Goal: Task Accomplishment & Management: Manage account settings

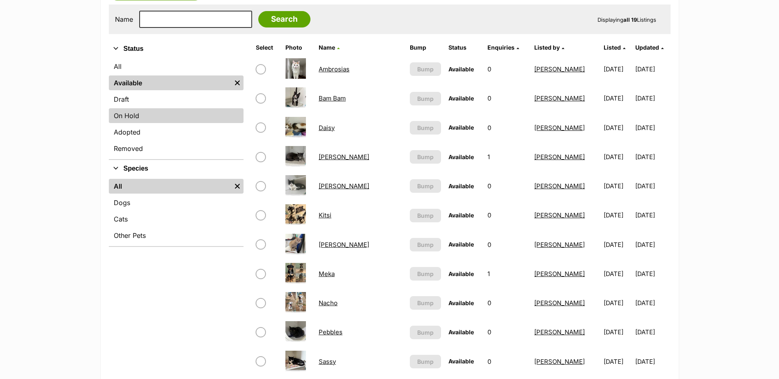
click at [132, 117] on link "On Hold" at bounding box center [176, 115] width 135 height 15
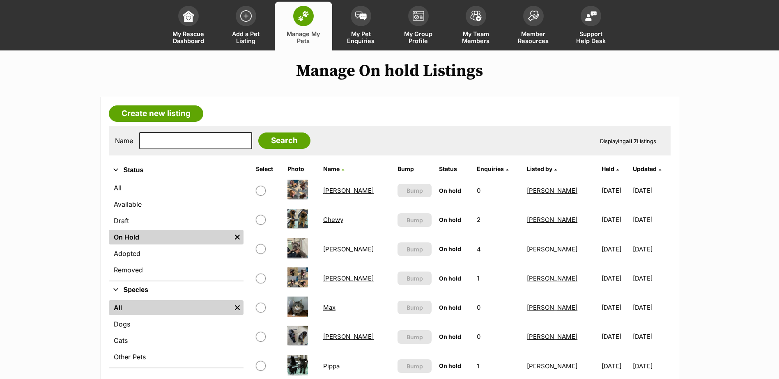
scroll to position [41, 0]
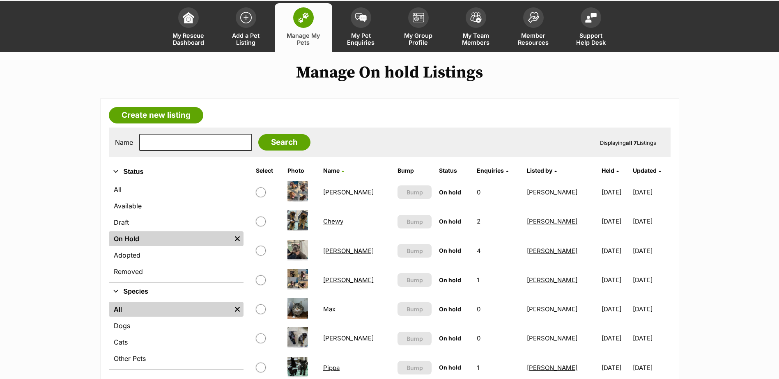
click at [308, 23] on span at bounding box center [303, 17] width 21 height 21
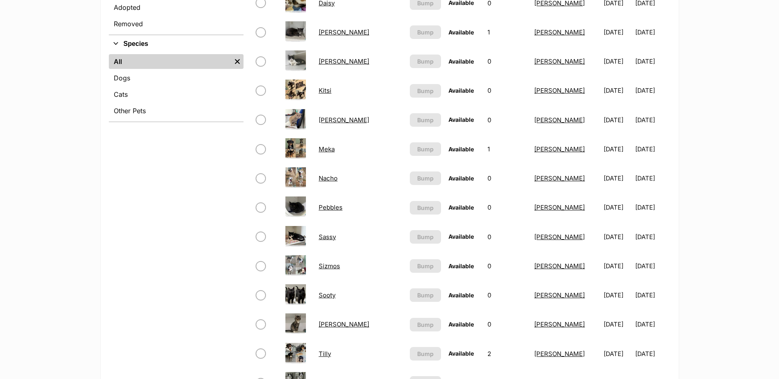
scroll to position [411, 0]
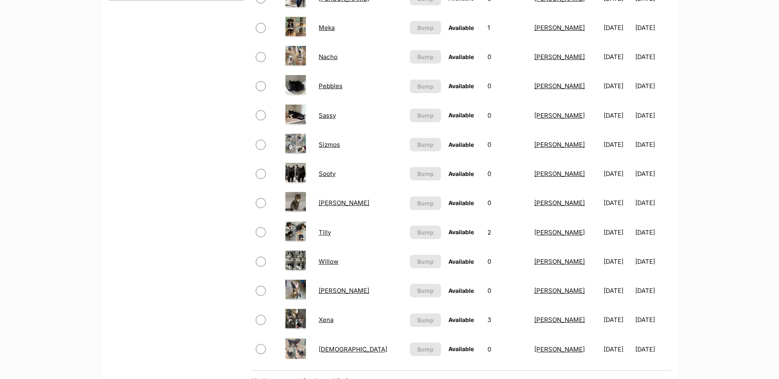
click at [328, 321] on link "Xena" at bounding box center [326, 320] width 15 height 8
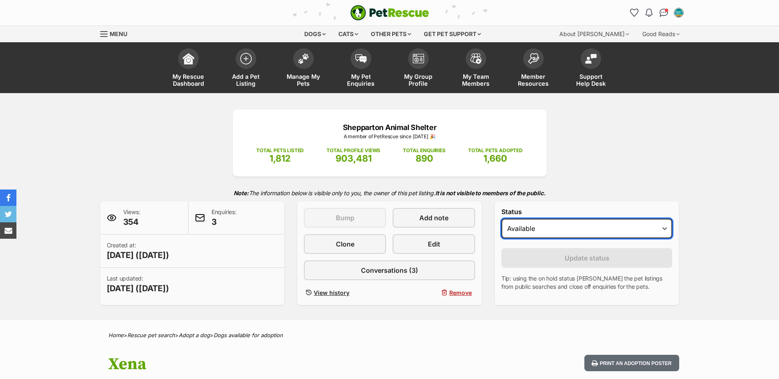
drag, startPoint x: 0, startPoint y: 0, endPoint x: 571, endPoint y: 236, distance: 618.1
click at [571, 236] on select "Draft - not available as listing has enquires Available On hold Adopted" at bounding box center [586, 229] width 171 height 20
select select "on_hold"
click at [501, 219] on select "Draft - not available as listing has enquires Available On hold Adopted" at bounding box center [586, 229] width 171 height 20
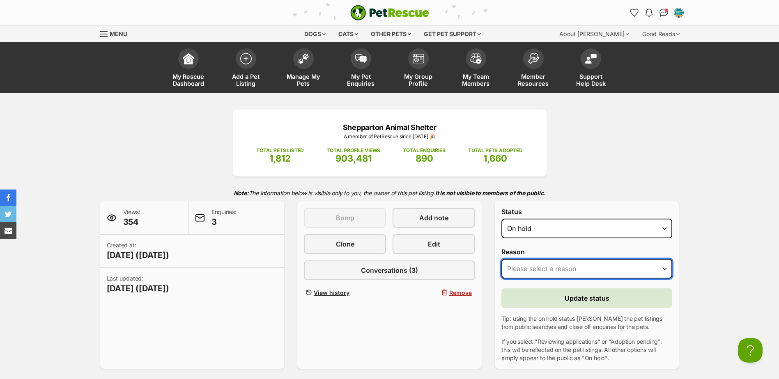
drag, startPoint x: 562, startPoint y: 262, endPoint x: 562, endPoint y: 270, distance: 7.4
click at [562, 262] on select "Please select a reason Medical reasons Reviewing applications Adoption pending …" at bounding box center [586, 269] width 171 height 20
select select "adoption_pending"
click at [501, 259] on select "Please select a reason Medical reasons Reviewing applications Adoption pending …" at bounding box center [586, 269] width 171 height 20
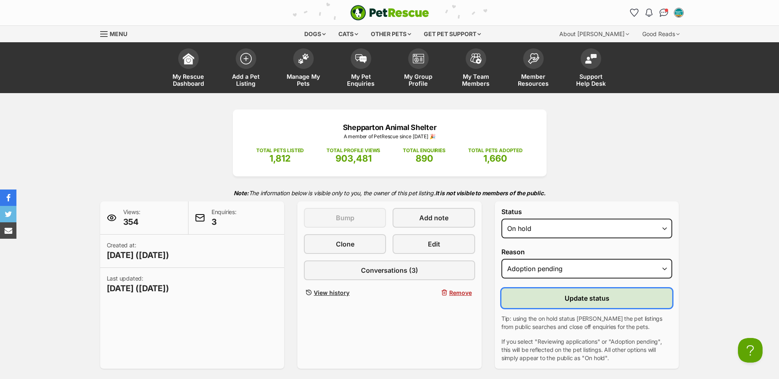
click at [542, 304] on button "Update status" at bounding box center [586, 299] width 171 height 20
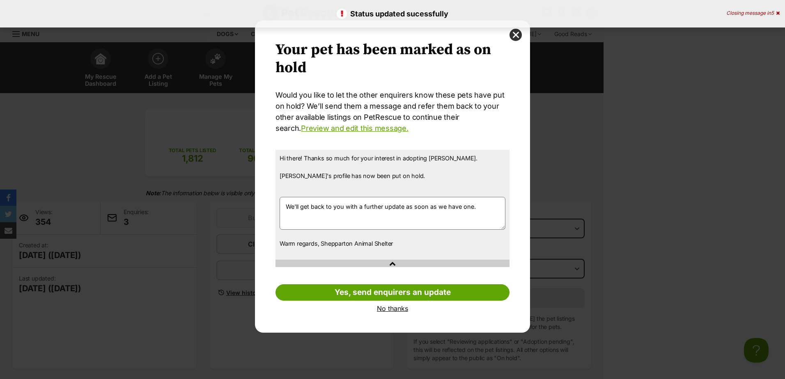
click at [382, 311] on link "No thanks" at bounding box center [392, 308] width 234 height 7
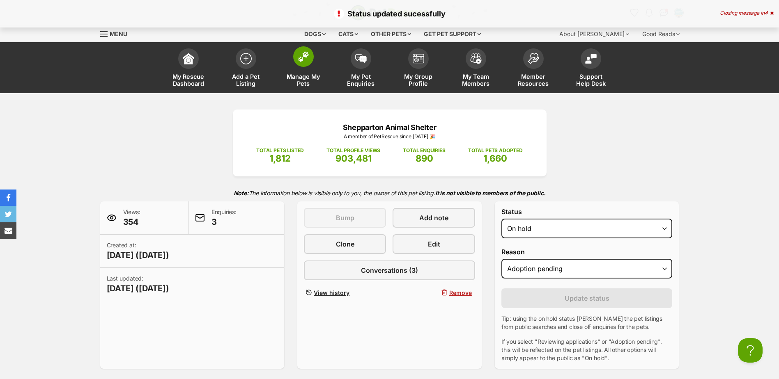
click at [307, 53] on img at bounding box center [303, 56] width 11 height 11
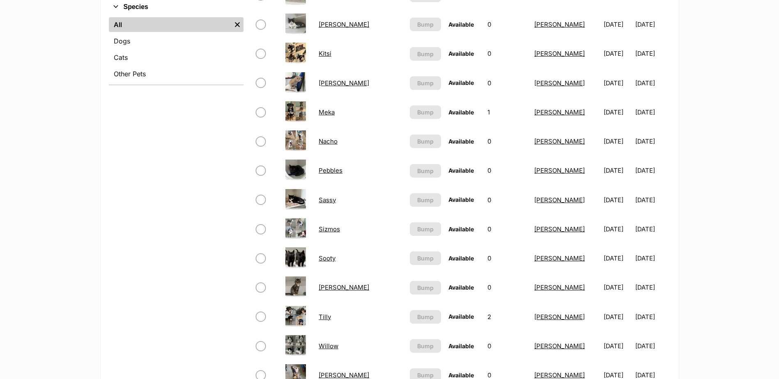
scroll to position [123, 0]
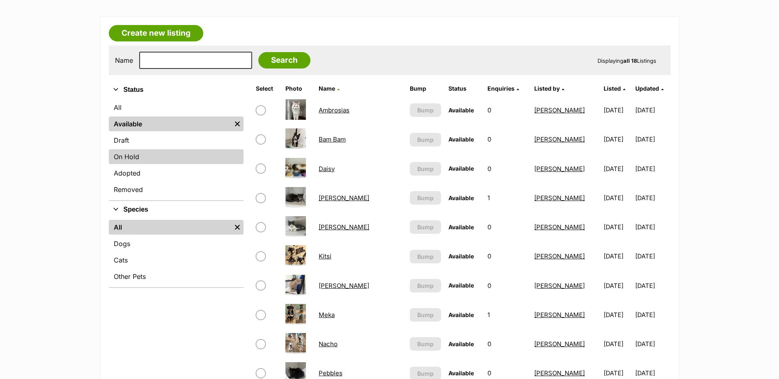
click at [156, 156] on link "On Hold" at bounding box center [176, 156] width 135 height 15
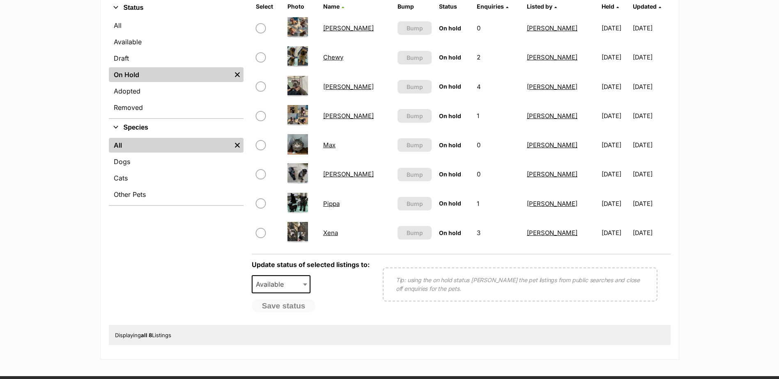
click at [338, 203] on link "Pippa" at bounding box center [331, 204] width 16 height 8
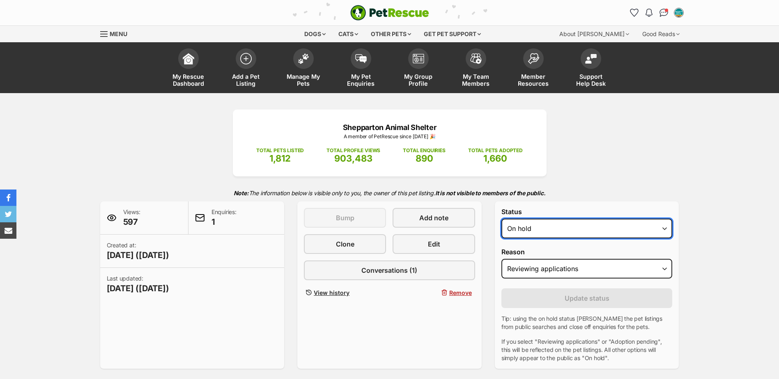
click at [528, 227] on select "Draft - not available as listing has enquires Available On hold Adopted" at bounding box center [586, 229] width 171 height 20
select select "rehomed"
click at [501, 219] on select "Draft - not available as listing has enquires Available On hold Adopted" at bounding box center [586, 229] width 171 height 20
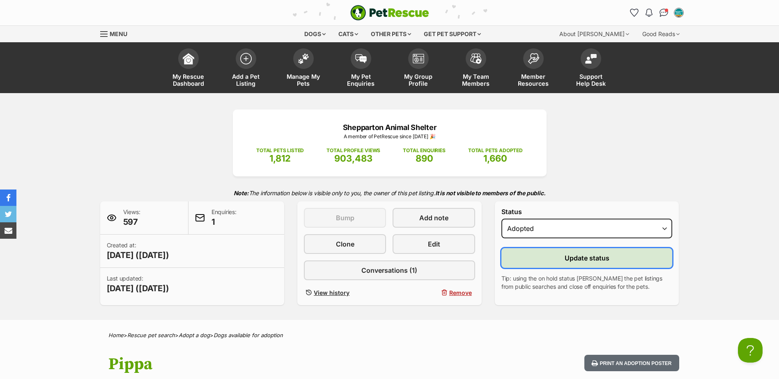
click at [535, 265] on button "Update status" at bounding box center [586, 258] width 171 height 20
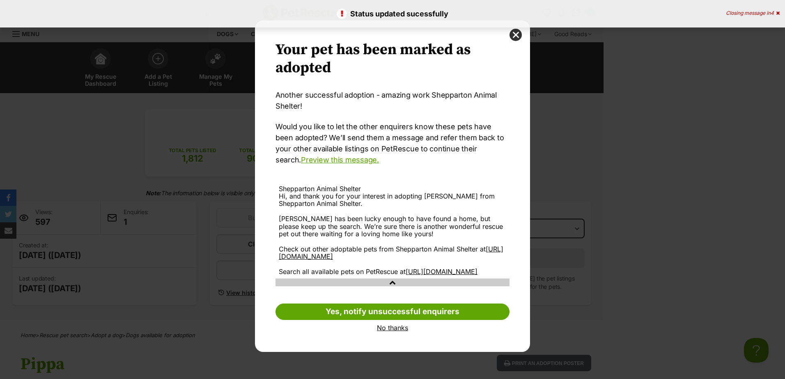
click at [394, 332] on link "No thanks" at bounding box center [392, 327] width 234 height 7
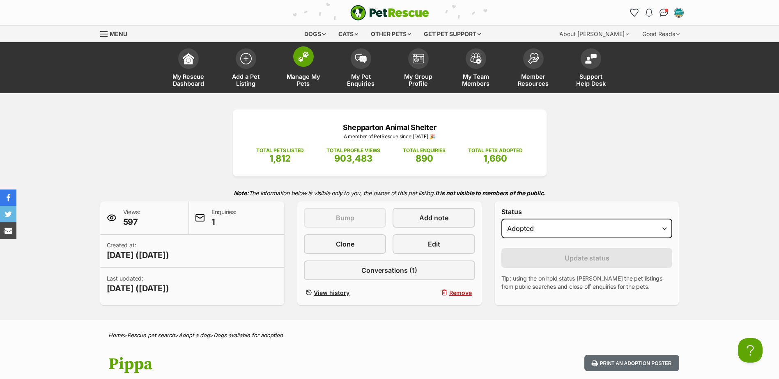
drag, startPoint x: 313, startPoint y: 64, endPoint x: 317, endPoint y: 64, distance: 4.5
click at [313, 64] on link "Manage My Pets" at bounding box center [303, 68] width 57 height 49
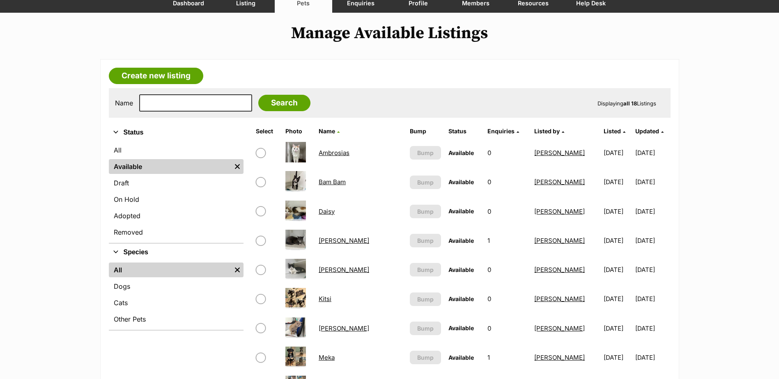
scroll to position [82, 0]
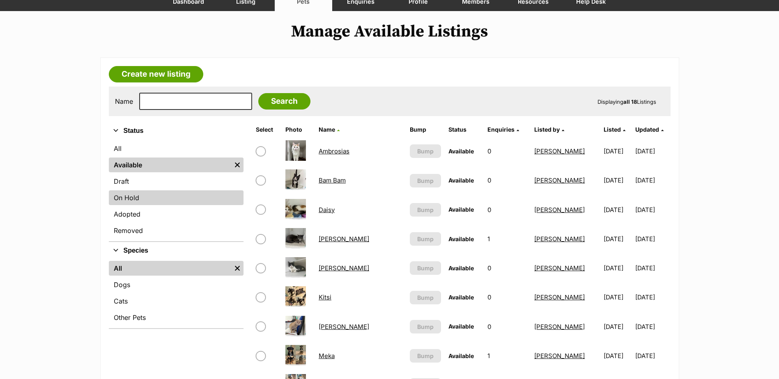
click at [126, 199] on link "On Hold" at bounding box center [176, 197] width 135 height 15
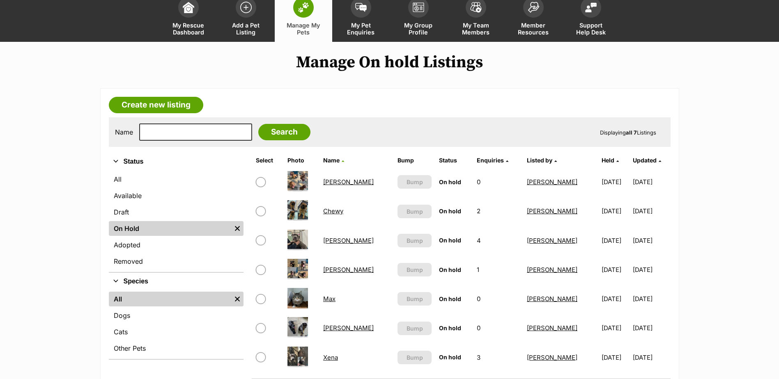
scroll to position [123, 0]
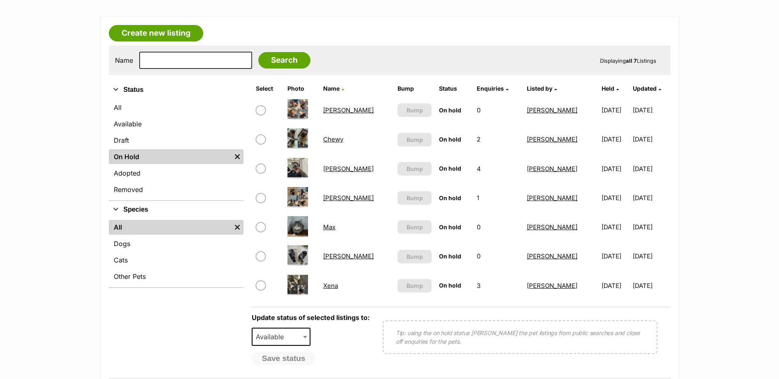
click at [137, 152] on link "On Hold" at bounding box center [170, 156] width 122 height 15
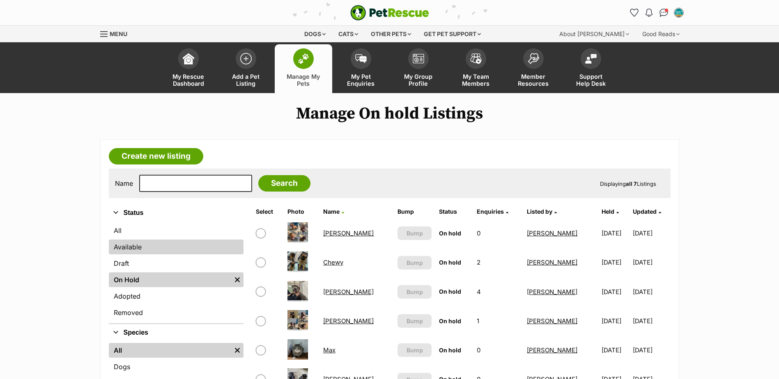
click at [169, 244] on link "Available" at bounding box center [176, 247] width 135 height 15
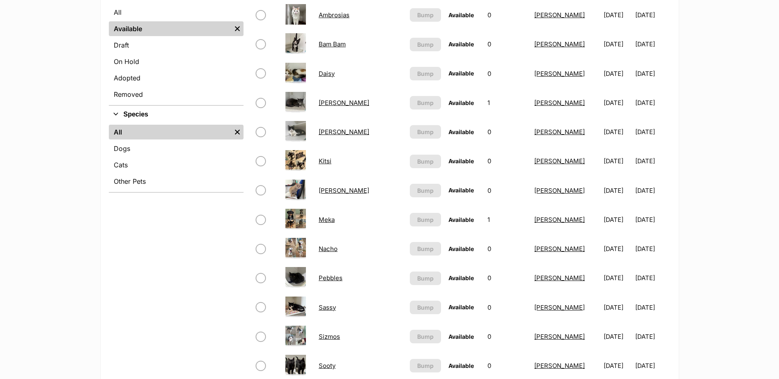
scroll to position [205, 0]
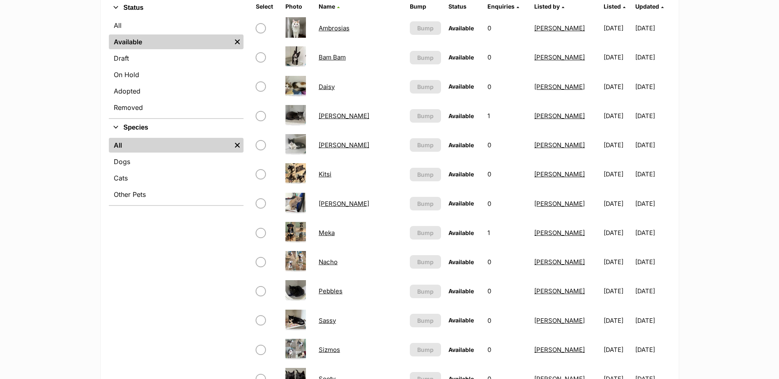
drag, startPoint x: 326, startPoint y: 232, endPoint x: 373, endPoint y: 231, distance: 46.8
click at [326, 232] on link "Meka" at bounding box center [327, 233] width 16 height 8
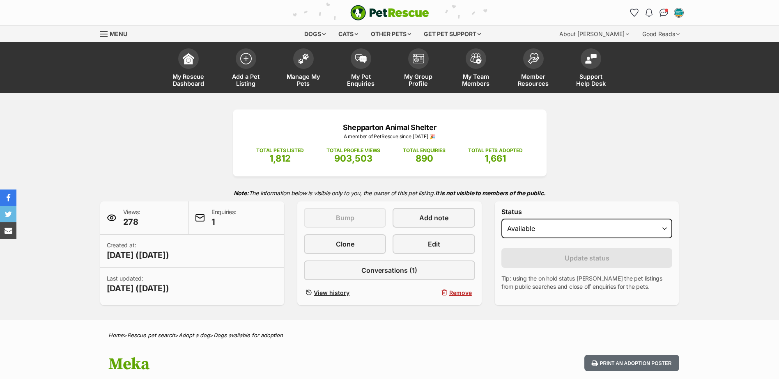
select select "on_hold"
click at [501, 219] on select "Draft - not available as listing has enquires Available On hold Adopted" at bounding box center [586, 229] width 171 height 20
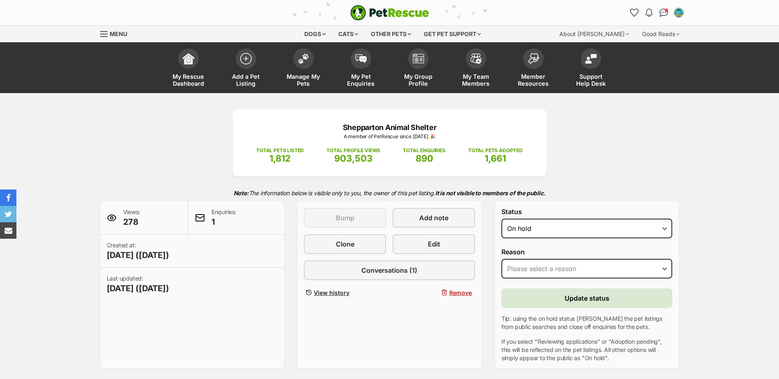
click at [540, 252] on label "Reason" at bounding box center [586, 251] width 171 height 7
click at [540, 259] on select "Please select a reason Medical reasons Reviewing applications Adoption pending …" at bounding box center [586, 269] width 171 height 20
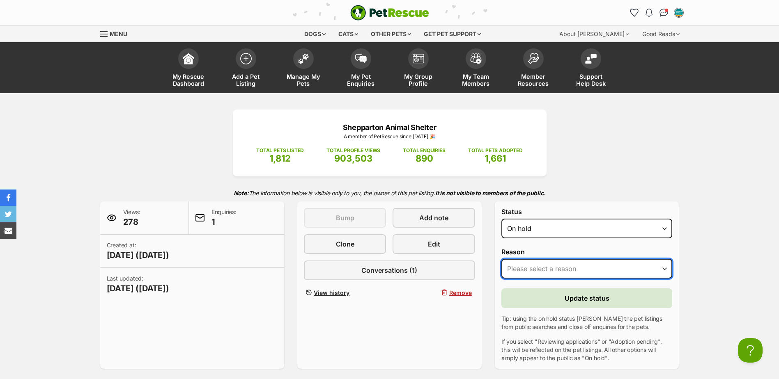
drag, startPoint x: 539, startPoint y: 265, endPoint x: 540, endPoint y: 278, distance: 12.8
click at [539, 265] on select "Please select a reason Medical reasons Reviewing applications Adoption pending …" at bounding box center [586, 269] width 171 height 20
select select "reviewing_applications"
click at [501, 259] on select "Please select a reason Medical reasons Reviewing applications Adoption pending …" at bounding box center [586, 269] width 171 height 20
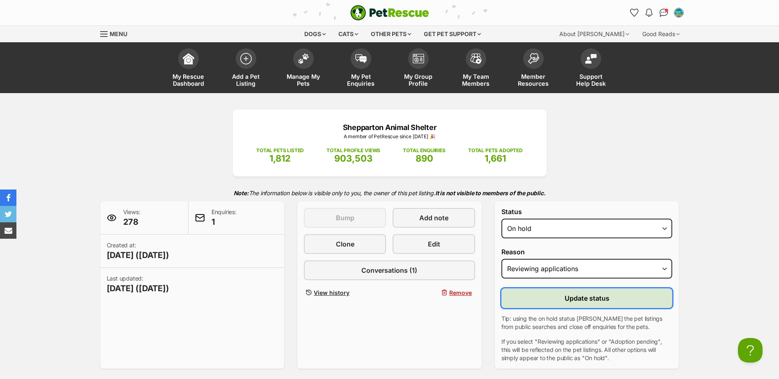
click at [535, 291] on button "Update status" at bounding box center [586, 299] width 171 height 20
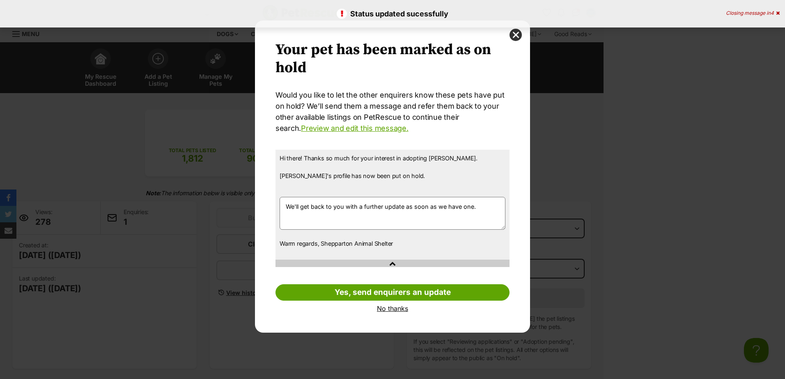
click at [386, 308] on link "No thanks" at bounding box center [392, 308] width 234 height 7
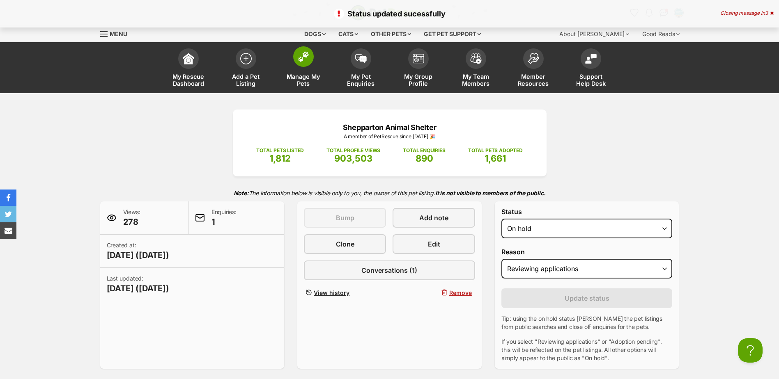
click at [306, 76] on span "Manage My Pets" at bounding box center [303, 80] width 37 height 14
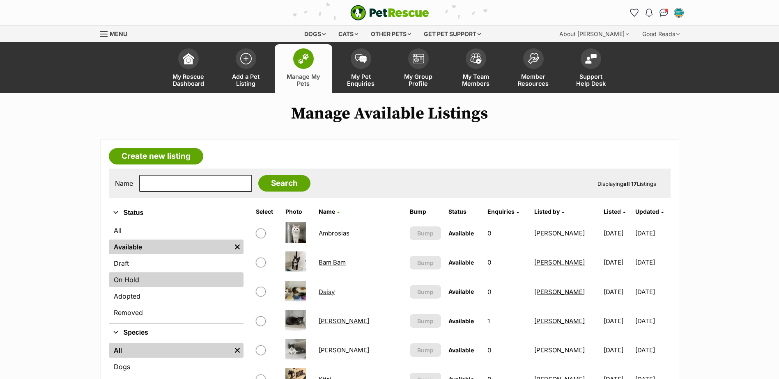
drag, startPoint x: 129, startPoint y: 277, endPoint x: 158, endPoint y: 273, distance: 30.2
click at [129, 277] on link "On Hold" at bounding box center [176, 280] width 135 height 15
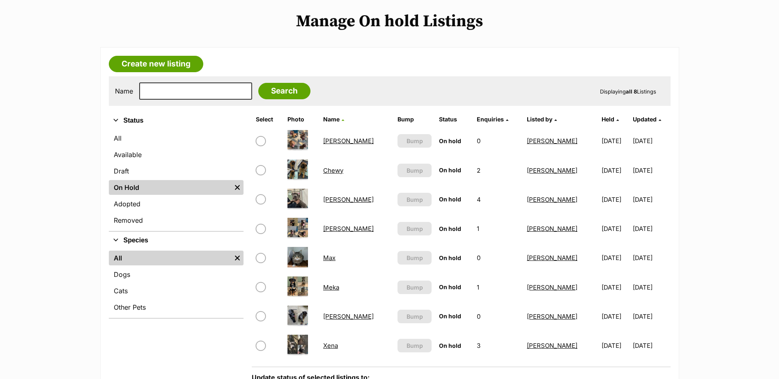
click at [334, 139] on link "[PERSON_NAME]" at bounding box center [348, 141] width 50 height 8
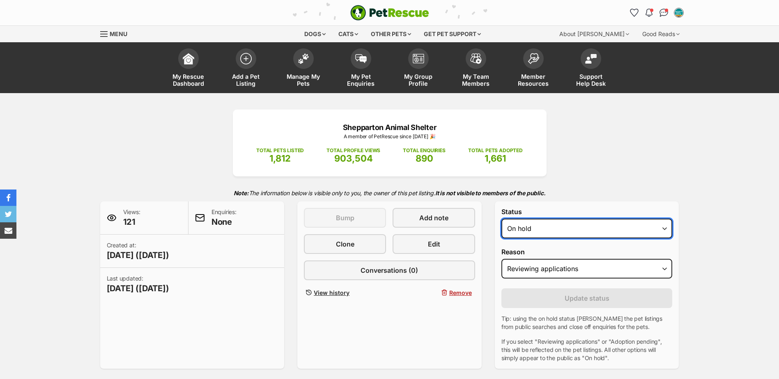
click at [573, 226] on select "Draft Available On hold Adopted" at bounding box center [586, 229] width 171 height 20
select select "active"
click at [501, 219] on select "Draft Available On hold Adopted" at bounding box center [586, 229] width 171 height 20
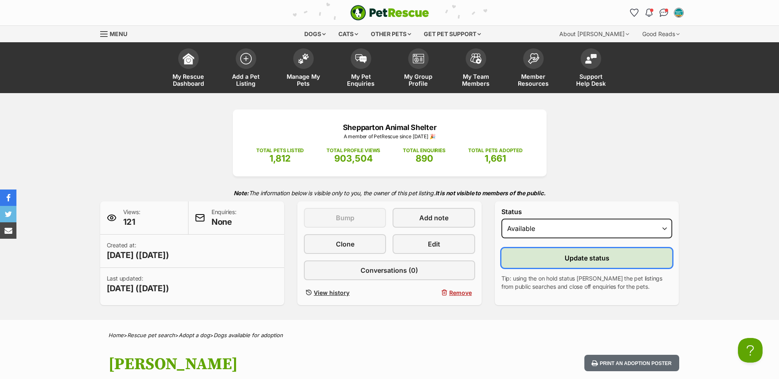
click at [542, 266] on button "Update status" at bounding box center [586, 258] width 171 height 20
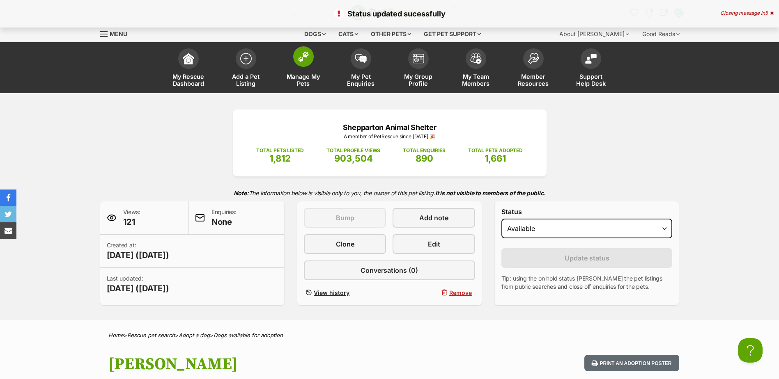
click at [304, 67] on span at bounding box center [303, 56] width 21 height 21
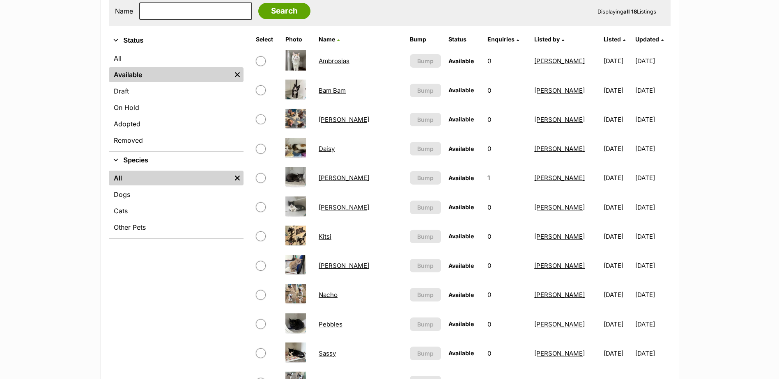
scroll to position [246, 0]
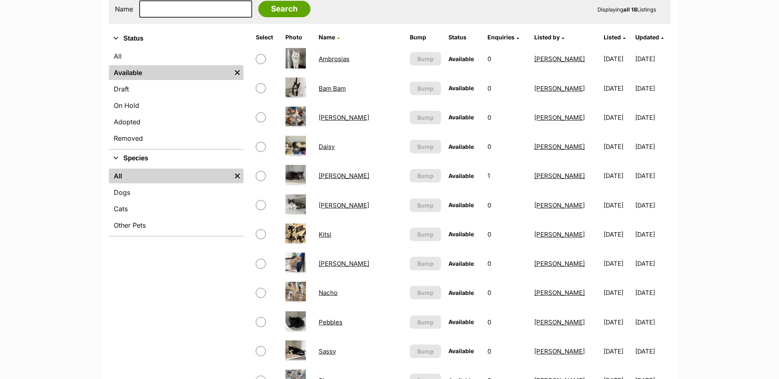
click at [339, 268] on td "Magnus" at bounding box center [360, 264] width 90 height 28
click at [338, 265] on link "Magnus" at bounding box center [344, 264] width 50 height 8
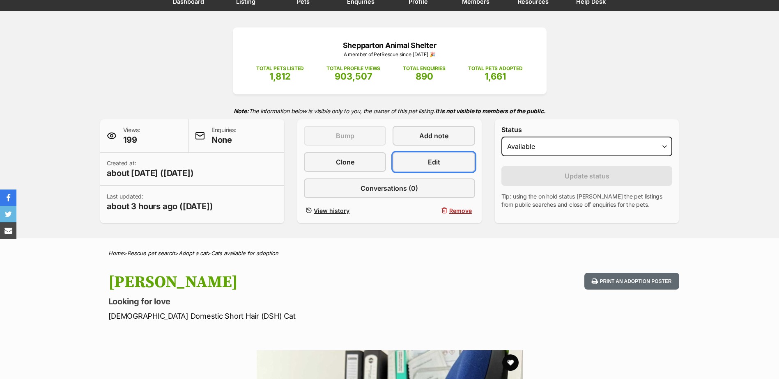
click at [452, 167] on link "Edit" at bounding box center [433, 162] width 82 height 20
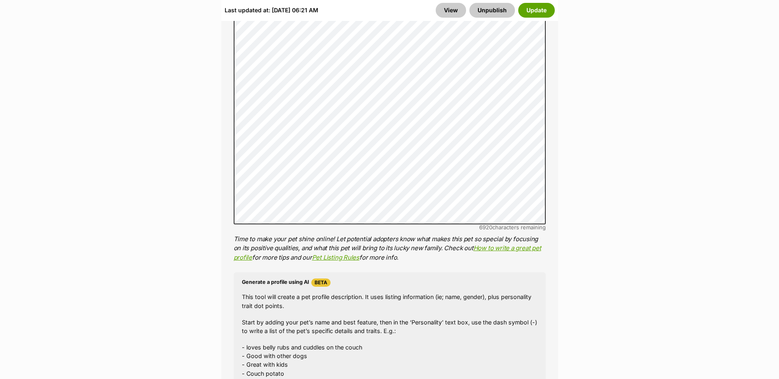
scroll to position [657, 0]
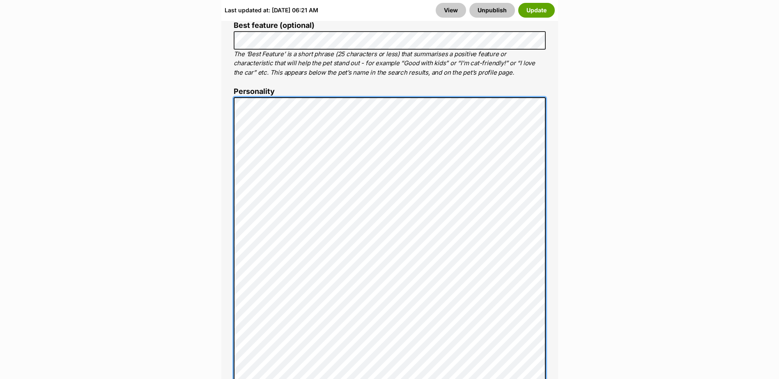
scroll to position [862, 0]
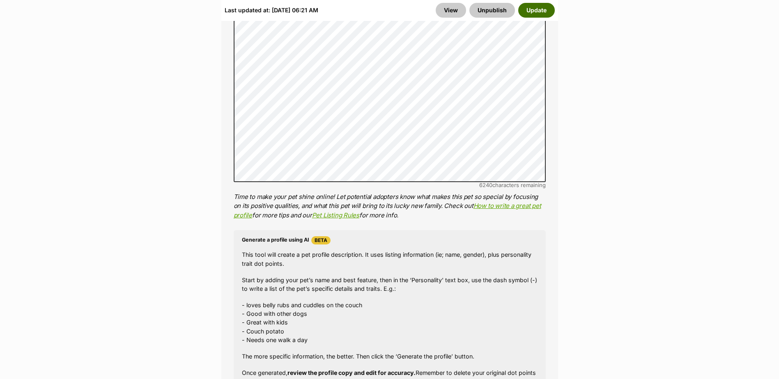
click at [537, 10] on button "Update" at bounding box center [536, 10] width 37 height 15
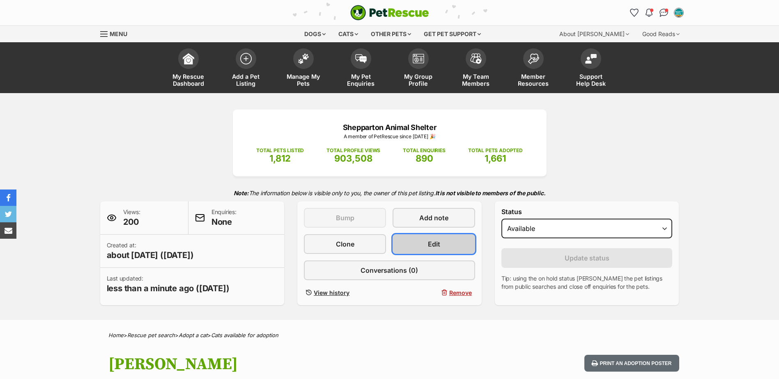
click at [418, 242] on link "Edit" at bounding box center [433, 244] width 82 height 20
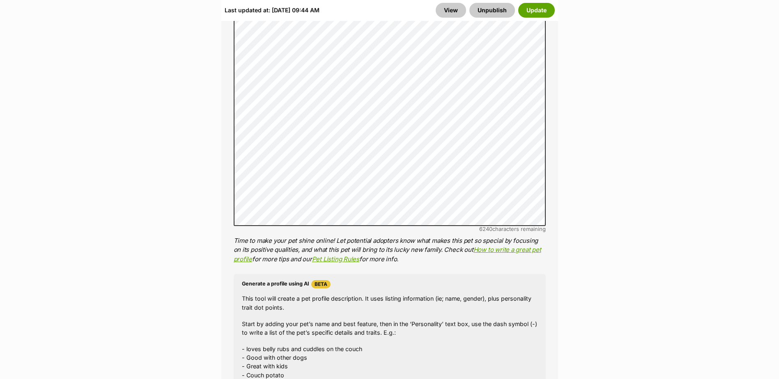
scroll to position [821, 0]
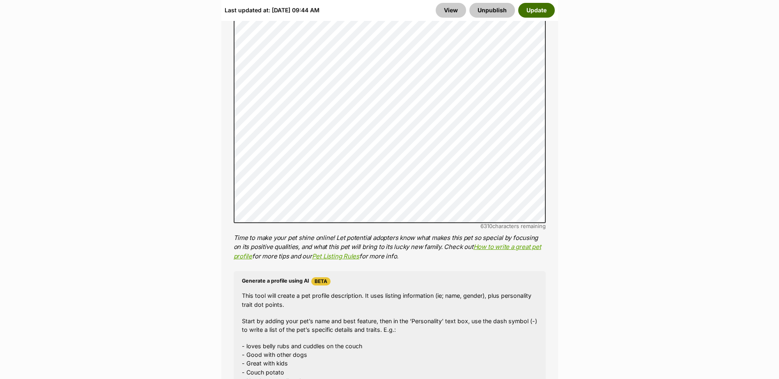
click at [535, 12] on button "Update" at bounding box center [536, 10] width 37 height 15
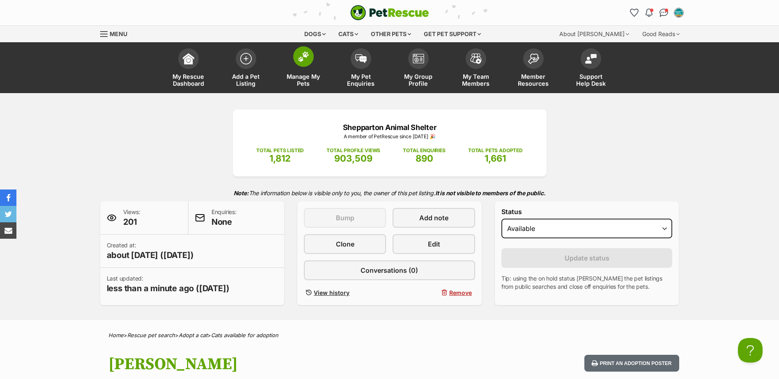
click at [306, 78] on span "Manage My Pets" at bounding box center [303, 80] width 37 height 14
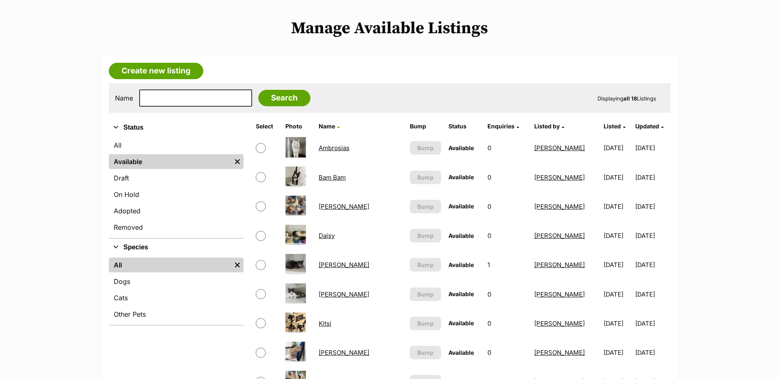
scroll to position [246, 0]
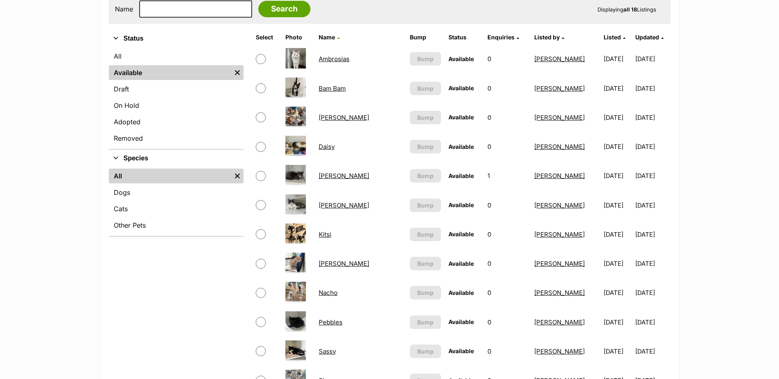
drag, startPoint x: 333, startPoint y: 176, endPoint x: 457, endPoint y: 182, distance: 123.7
click at [333, 176] on link "[PERSON_NAME]" at bounding box center [344, 176] width 50 height 8
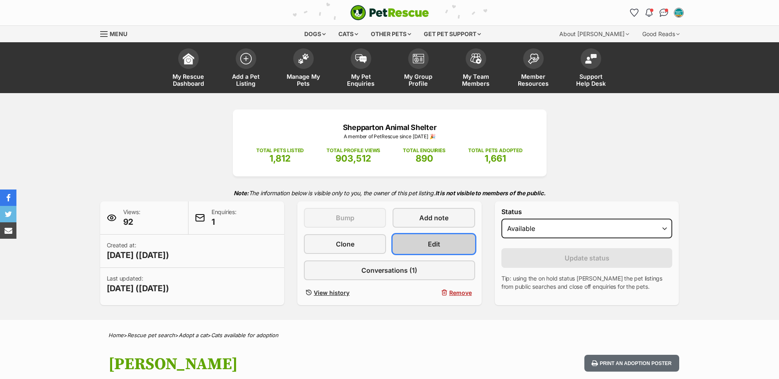
click at [431, 240] on span "Edit" at bounding box center [434, 244] width 12 height 10
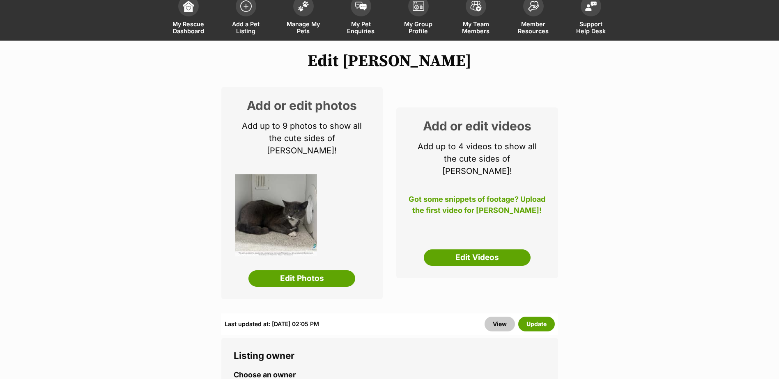
scroll to position [82, 0]
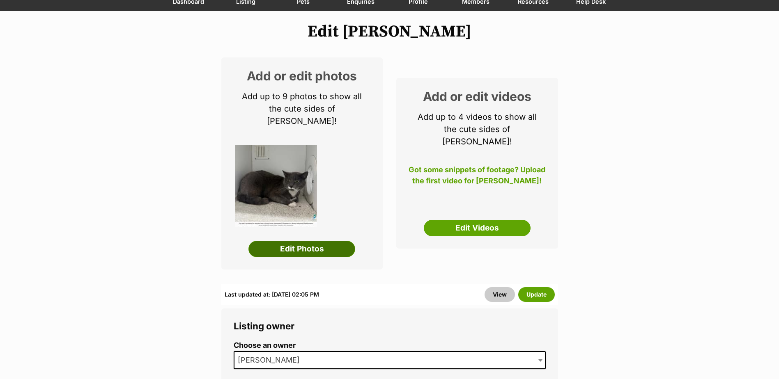
click at [316, 241] on link "Edit Photos" at bounding box center [301, 249] width 107 height 16
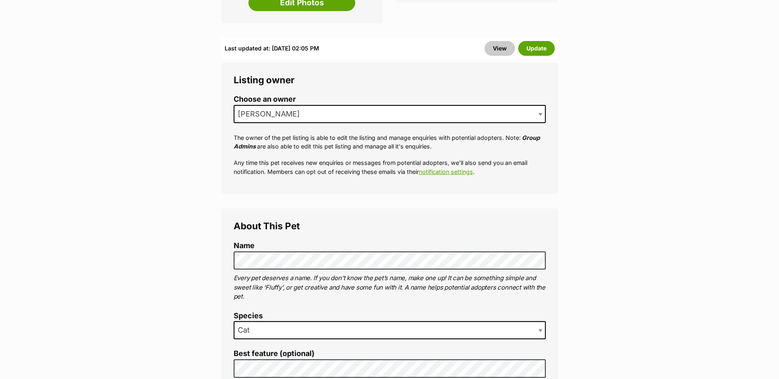
scroll to position [616, 0]
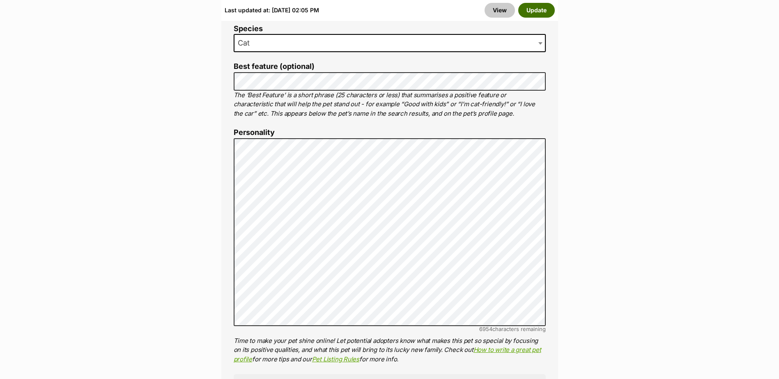
click at [544, 11] on button "Update" at bounding box center [536, 10] width 37 height 15
